Goal: Find specific page/section: Find specific page/section

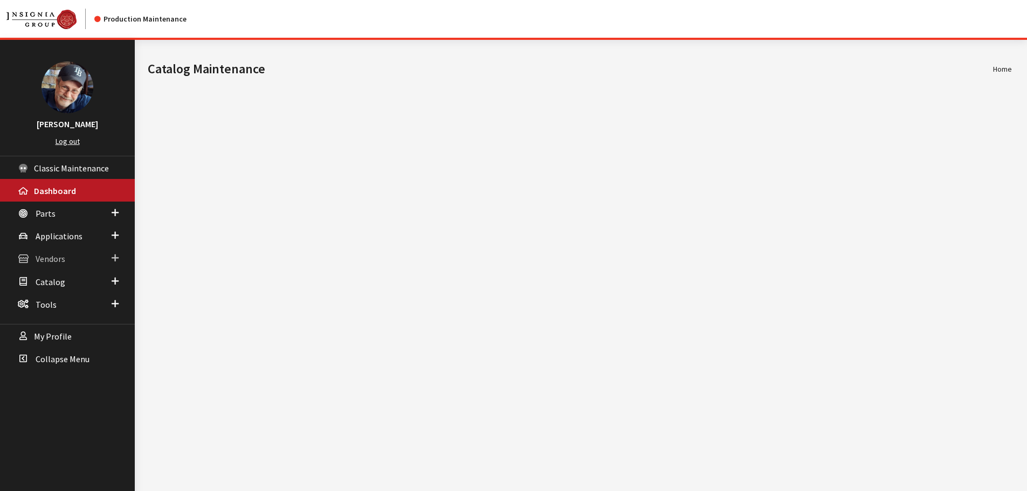
click at [53, 257] on span "Vendors" at bounding box center [51, 259] width 30 height 11
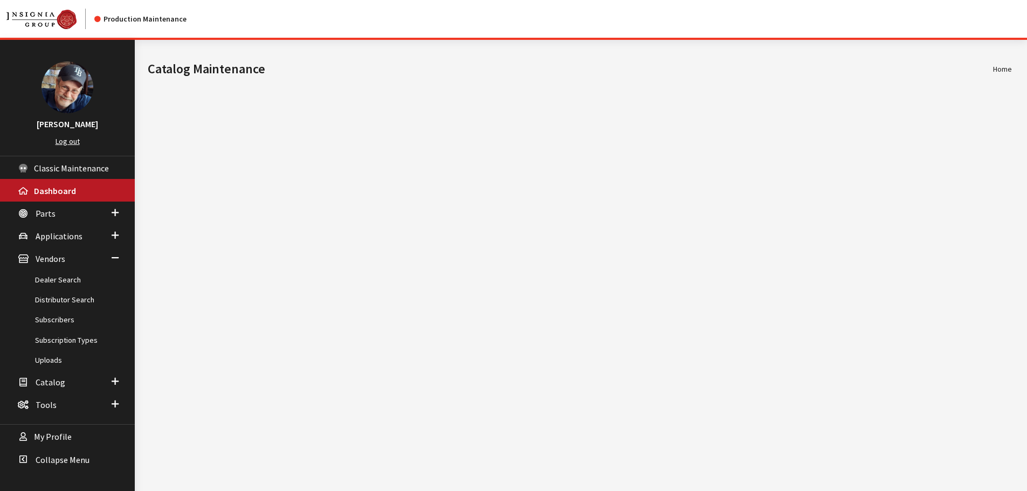
click at [385, 134] on div "Modal title Cancel Yes OK Modal title OK Home Catalog Maintenance © 2025 - Insi…" at bounding box center [580, 285] width 890 height 491
click at [57, 280] on link "Dealer Search" at bounding box center [67, 280] width 135 height 20
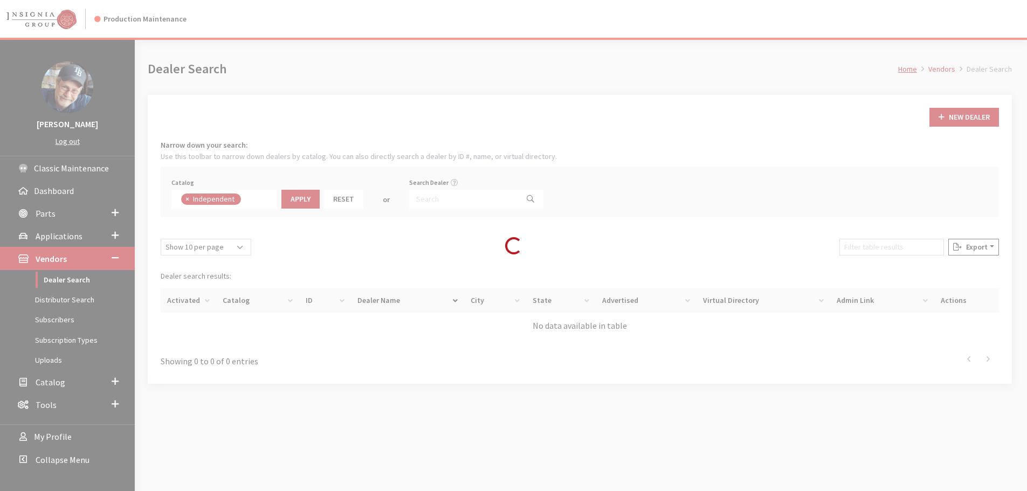
scroll to position [78, 0]
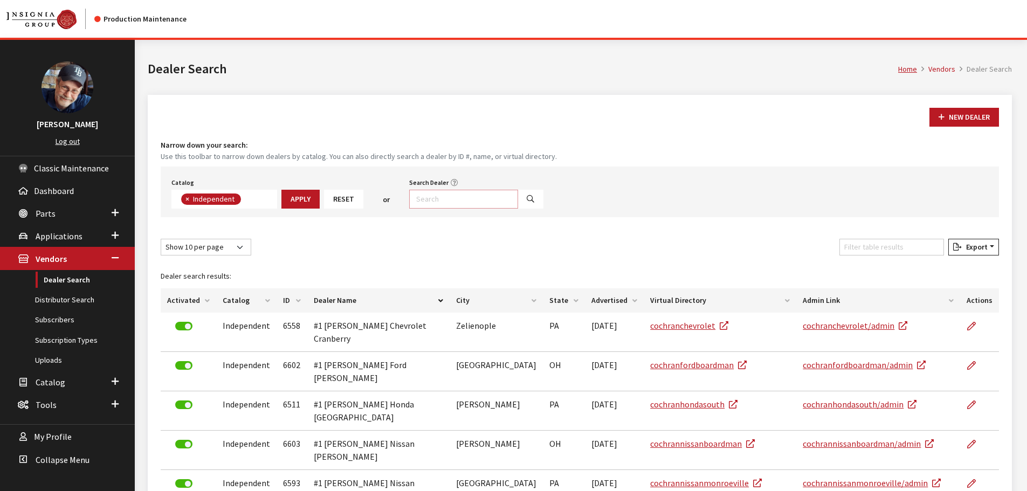
click at [417, 198] on input "Search Dealer" at bounding box center [463, 199] width 109 height 19
type input "demojlr"
select select
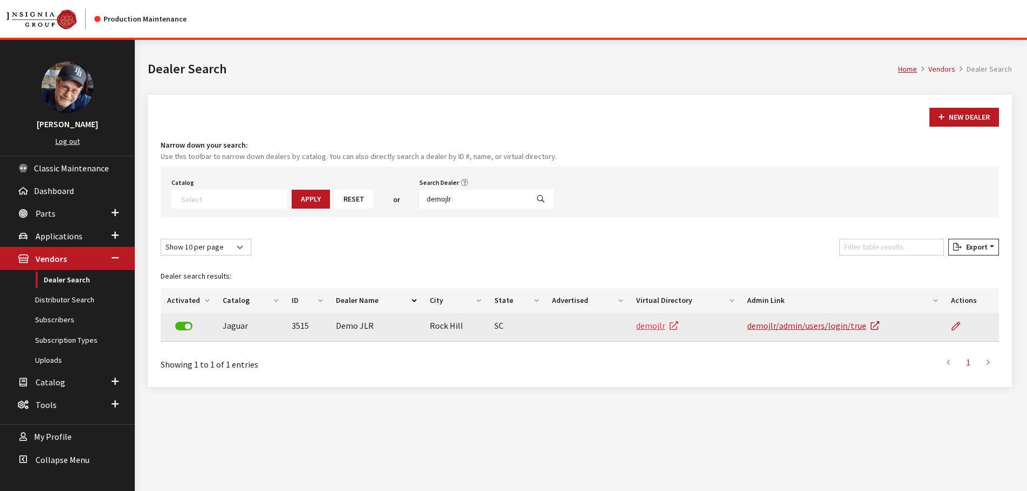
click at [648, 327] on link "demojlr" at bounding box center [657, 325] width 42 height 11
click at [954, 327] on icon at bounding box center [955, 326] width 9 height 9
